Goal: Information Seeking & Learning: Learn about a topic

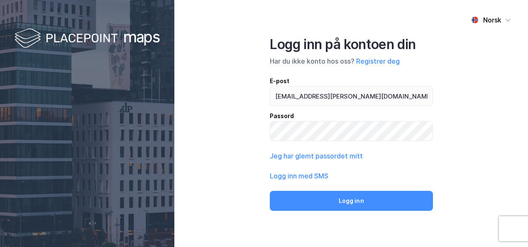
type input "[EMAIL_ADDRESS][PERSON_NAME][DOMAIN_NAME]"
click at [270, 191] on button "Logg inn" at bounding box center [351, 201] width 163 height 20
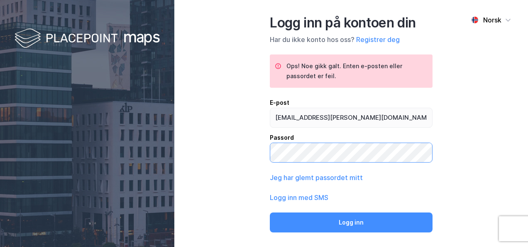
click at [270, 212] on button "Logg inn" at bounding box center [351, 222] width 163 height 20
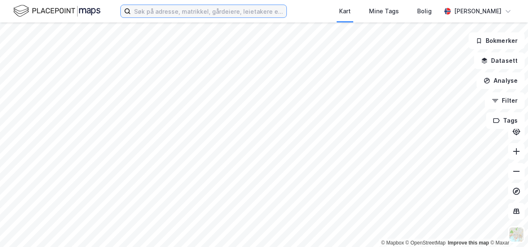
click at [205, 8] on input at bounding box center [209, 11] width 156 height 12
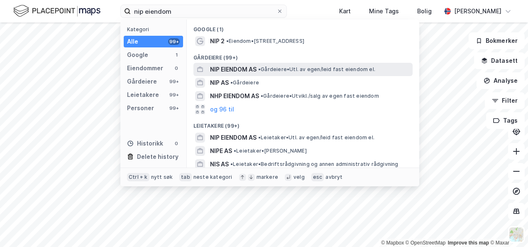
click at [235, 68] on span "NIP EIENDOM AS" at bounding box center [233, 69] width 46 height 10
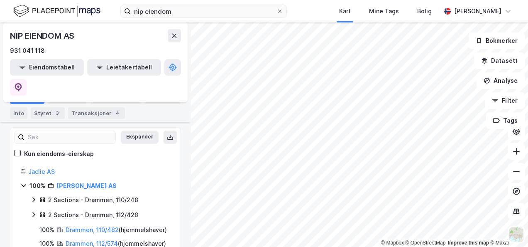
scroll to position [100, 0]
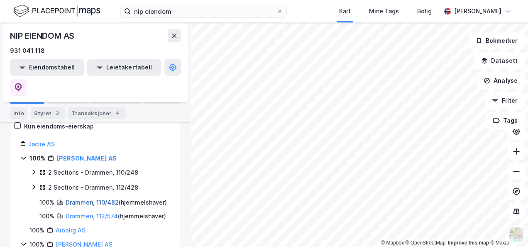
click at [86, 198] on link "Drammen, 110/482" at bounding box center [92, 201] width 53 height 7
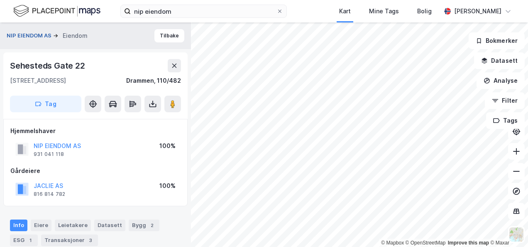
click at [36, 34] on button "NIP EIENDOM AS" at bounding box center [30, 36] width 46 height 8
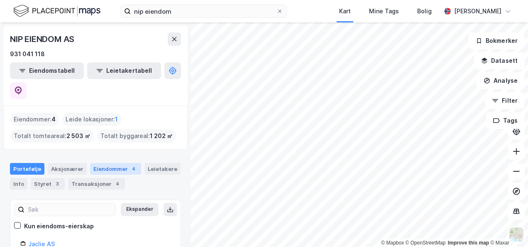
click at [107, 163] on div "Eiendommer 4" at bounding box center [115, 169] width 51 height 12
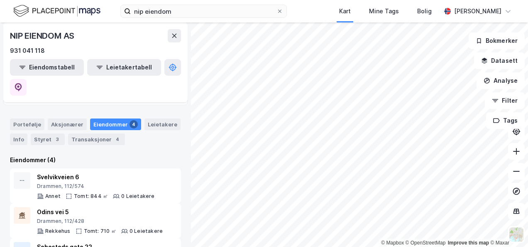
scroll to position [40, 0]
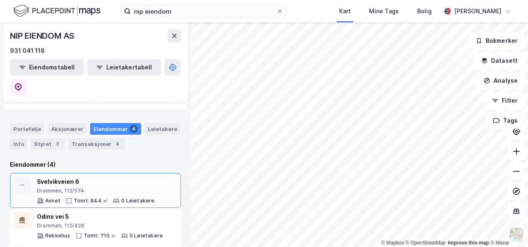
click at [103, 176] on div "Svelvikveien 6" at bounding box center [96, 181] width 118 height 10
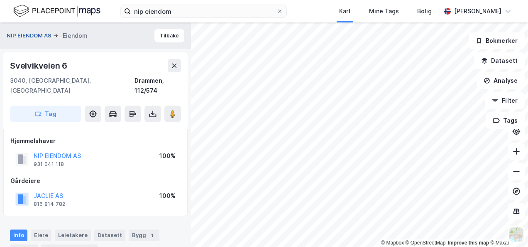
click at [33, 36] on button "NIP EIENDOM AS" at bounding box center [30, 36] width 46 height 8
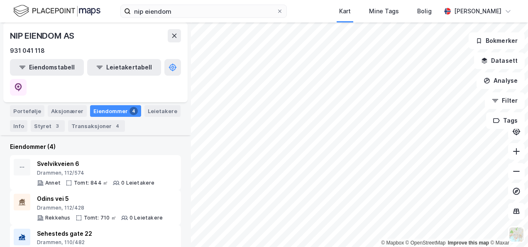
scroll to position [80, 0]
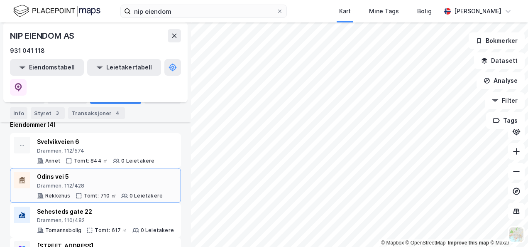
click at [113, 171] on div "Odins vei 5 Drammen, 112/428" at bounding box center [100, 179] width 126 height 17
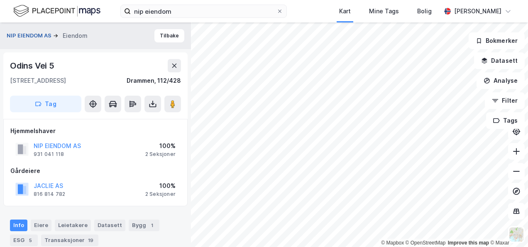
click at [40, 33] on button "NIP EIENDOM AS" at bounding box center [30, 36] width 46 height 8
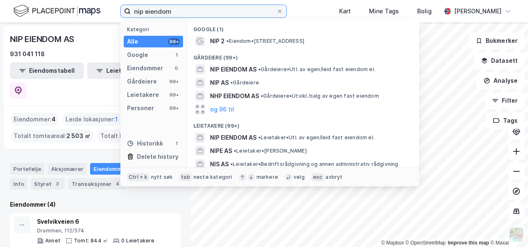
drag, startPoint x: 178, startPoint y: 15, endPoint x: 101, endPoint y: -7, distance: 79.6
click at [101, 0] on html "nip eiendom Kategori Alle 99+ Google 1 Eiendommer 0 Gårdeiere 99+ Leietakere 99…" at bounding box center [264, 123] width 528 height 247
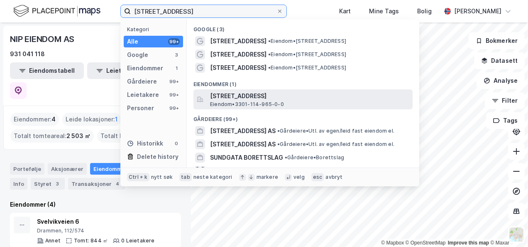
type input "[STREET_ADDRESS]"
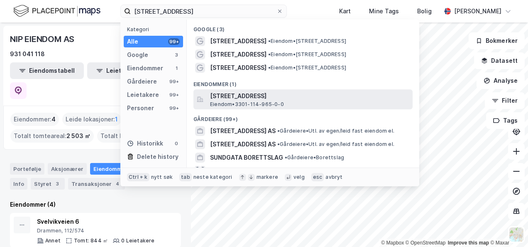
click at [248, 95] on span "[STREET_ADDRESS]" at bounding box center [309, 96] width 199 height 10
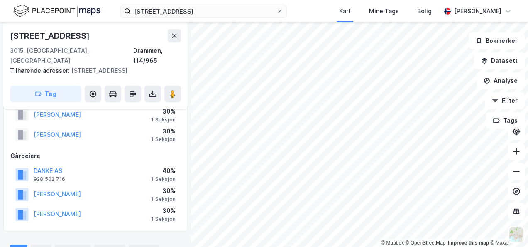
scroll to position [7, 0]
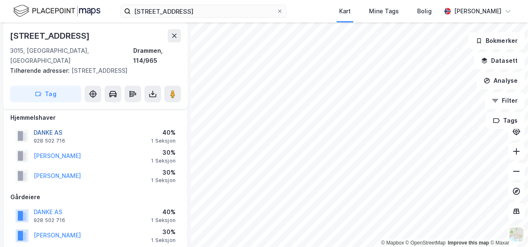
click at [0, 0] on button "DANKE AS" at bounding box center [0, 0] width 0 height 0
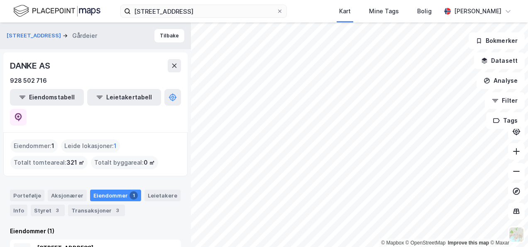
scroll to position [17, 0]
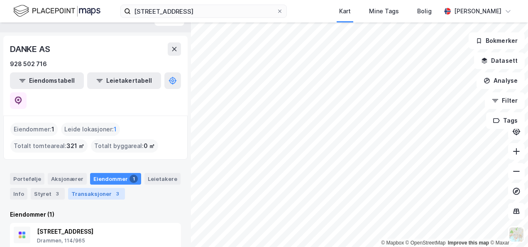
click at [84, 188] on div "Transaksjoner 3" at bounding box center [96, 194] width 57 height 12
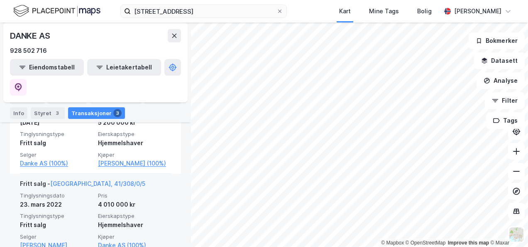
scroll to position [308, 0]
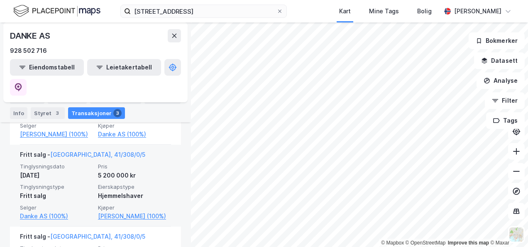
click at [80, 183] on span "Tinglysningstype" at bounding box center [56, 186] width 73 height 7
click at [86, 151] on link "[GEOGRAPHIC_DATA], 41/308/0/5" at bounding box center [97, 154] width 95 height 7
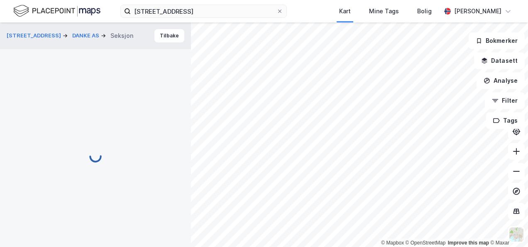
scroll to position [7, 0]
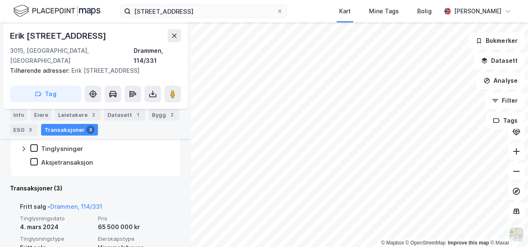
scroll to position [264, 0]
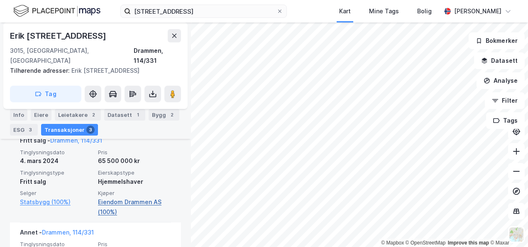
click at [132, 197] on link "Eiendom Drammen AS (100%)" at bounding box center [134, 207] width 73 height 20
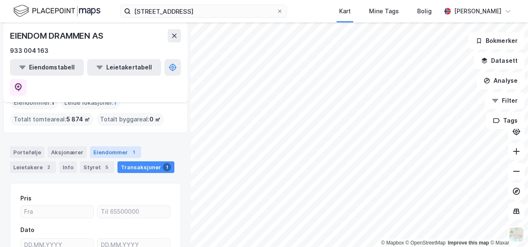
scroll to position [44, 0]
click at [66, 145] on div "Aksjonærer" at bounding box center [67, 151] width 39 height 12
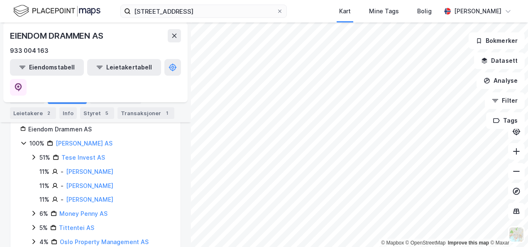
scroll to position [83, 0]
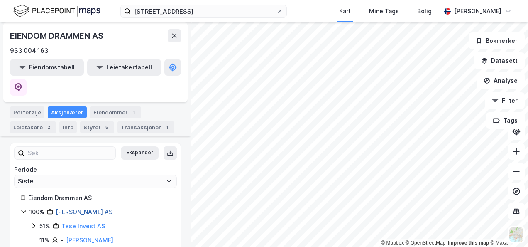
click at [77, 208] on link "[PERSON_NAME] AS" at bounding box center [84, 211] width 57 height 7
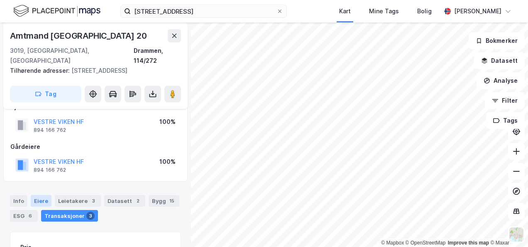
scroll to position [18, 0]
click at [41, 198] on div "Eiere" at bounding box center [41, 200] width 21 height 12
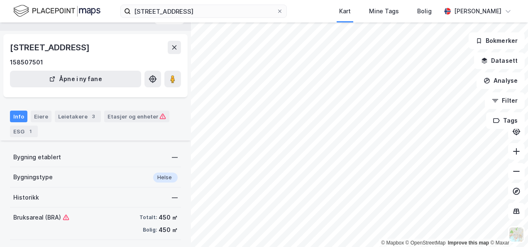
scroll to position [102, 0]
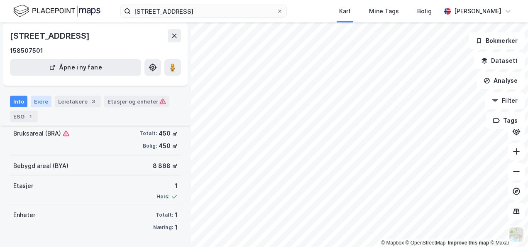
click at [38, 100] on div "Eiere" at bounding box center [41, 101] width 21 height 12
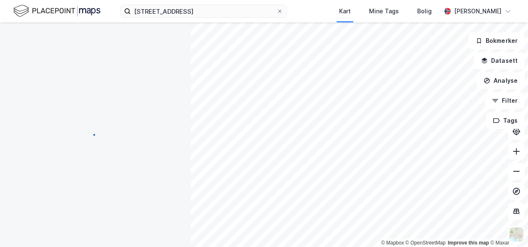
scroll to position [82, 0]
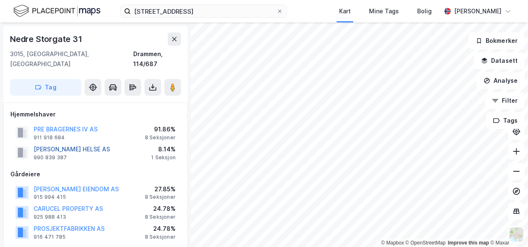
click at [0, 0] on button "[PERSON_NAME] HELSE AS" at bounding box center [0, 0] width 0 height 0
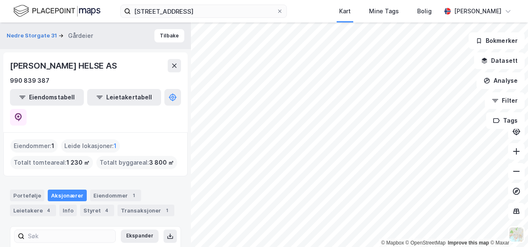
scroll to position [67, 0]
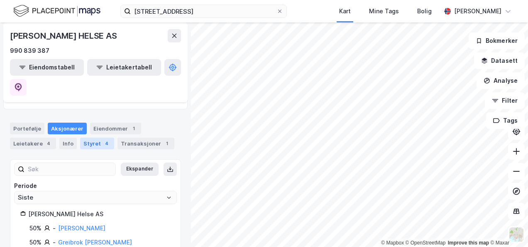
click at [95, 137] on div "Styret 4" at bounding box center [97, 143] width 34 height 12
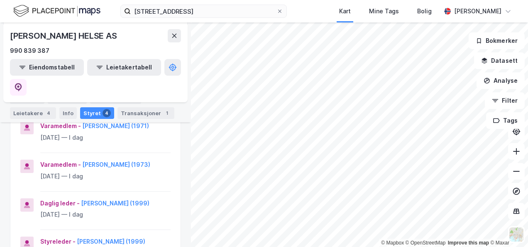
scroll to position [176, 0]
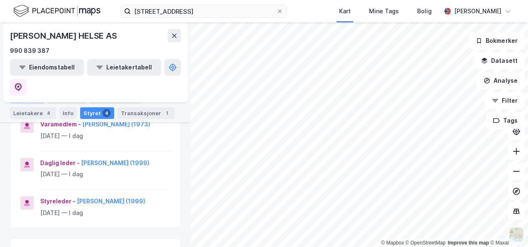
click at [31, 96] on div "Portefølje" at bounding box center [27, 98] width 34 height 12
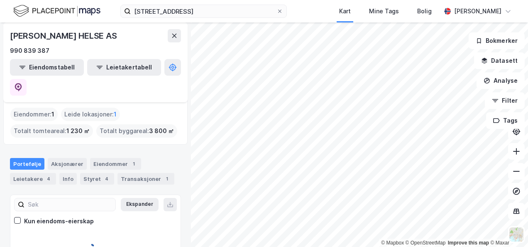
scroll to position [52, 0]
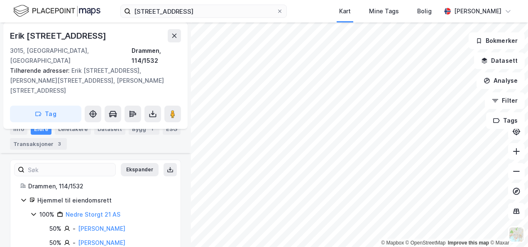
scroll to position [110, 0]
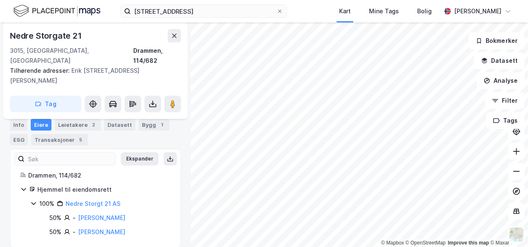
scroll to position [85, 0]
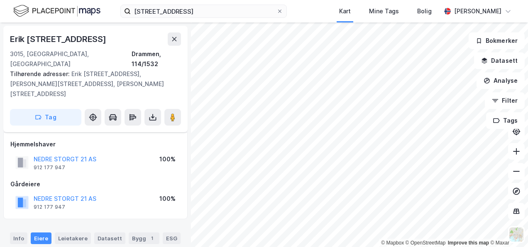
scroll to position [85, 0]
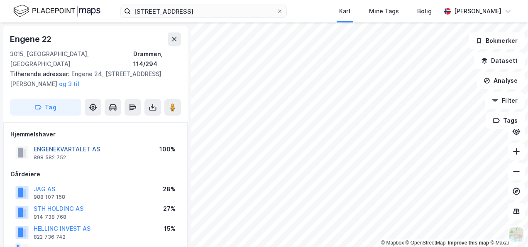
click at [0, 0] on button "ENGENEKVARTALET AS" at bounding box center [0, 0] width 0 height 0
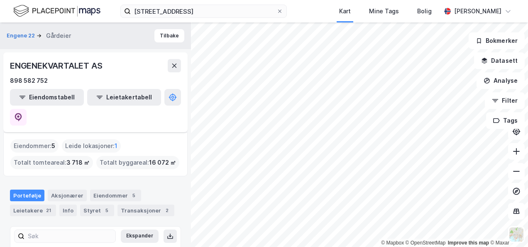
scroll to position [81, 0]
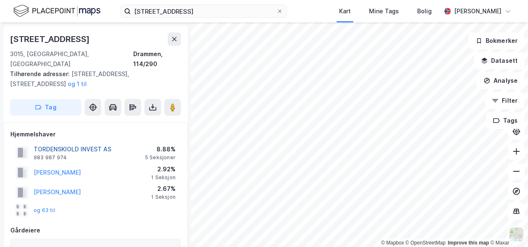
click at [0, 0] on button "TORDENSKIOLD INVEST AS" at bounding box center [0, 0] width 0 height 0
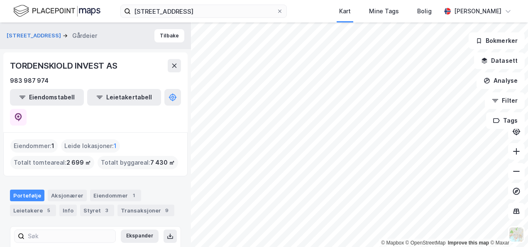
scroll to position [57, 0]
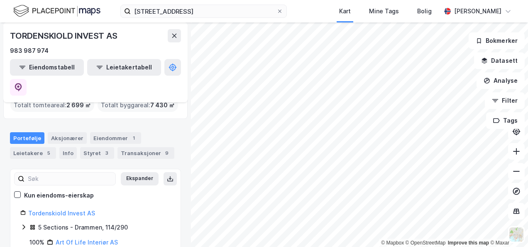
click at [130, 140] on div "Portefølje Aksjonærer Eiendommer 1 Leietakere 5 Info Styret 3 Transaksjoner 9" at bounding box center [95, 142] width 191 height 40
click at [139, 147] on div "Transaksjoner 9" at bounding box center [145, 153] width 57 height 12
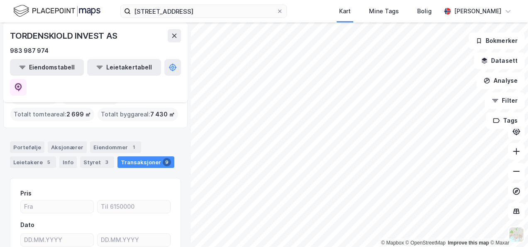
scroll to position [35, 0]
